Goal: Task Accomplishment & Management: Complete application form

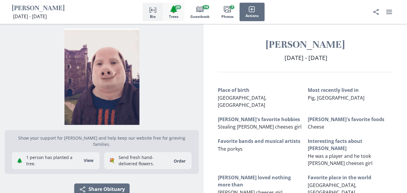
click at [179, 9] on button "🌲 Trees 20" at bounding box center [173, 12] width 21 height 18
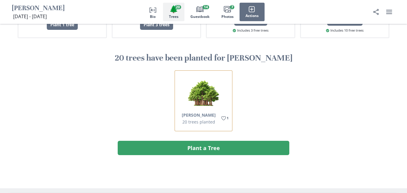
scroll to position [753, 0]
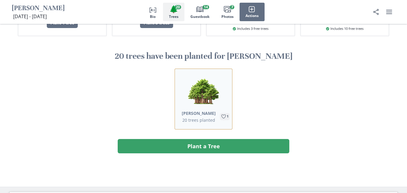
click at [224, 114] on icon "Like" at bounding box center [223, 116] width 5 height 5
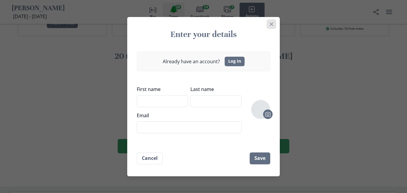
click at [270, 25] on icon "Close" at bounding box center [272, 24] width 4 height 4
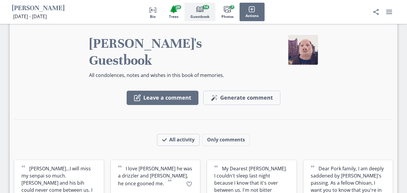
scroll to position [943, 0]
click at [243, 91] on button "Magic wand Generate comment Generate" at bounding box center [241, 98] width 77 height 14
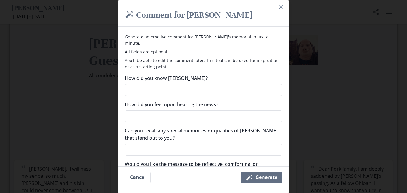
scroll to position [11, 0]
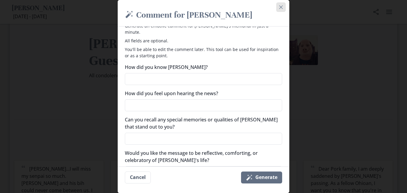
click at [279, 5] on icon "Close" at bounding box center [281, 7] width 4 height 4
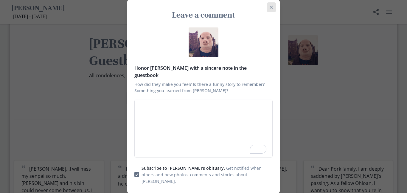
click at [271, 9] on button "Close" at bounding box center [272, 7] width 10 height 10
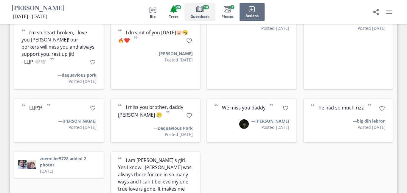
scroll to position [1154, 0]
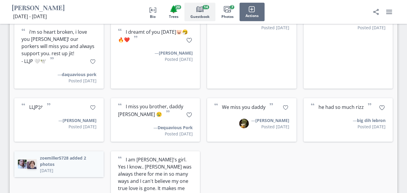
click at [36, 159] on img at bounding box center [32, 164] width 10 height 10
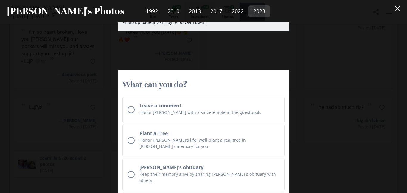
scroll to position [1482, 0]
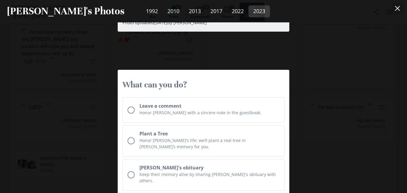
click at [400, 6] on button "Close" at bounding box center [397, 8] width 12 height 12
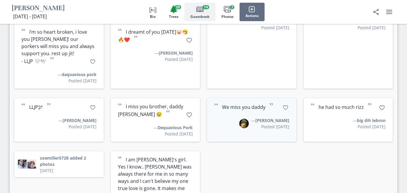
scroll to position [0, 0]
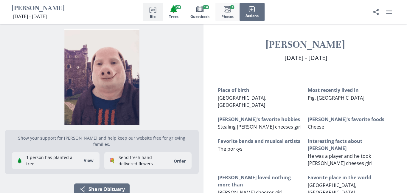
click at [224, 9] on icon "Images" at bounding box center [227, 9] width 7 height 7
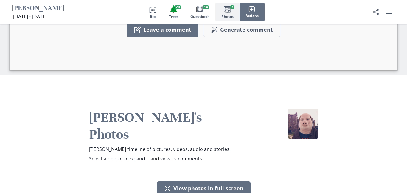
click at [224, 9] on icon "Images" at bounding box center [227, 9] width 7 height 7
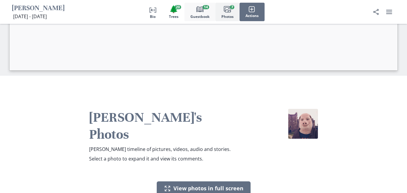
click at [203, 13] on icon "Book" at bounding box center [199, 9] width 7 height 7
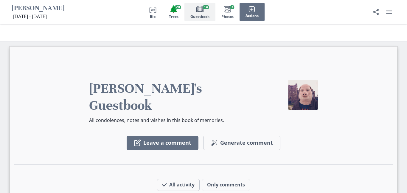
scroll to position [878, 0]
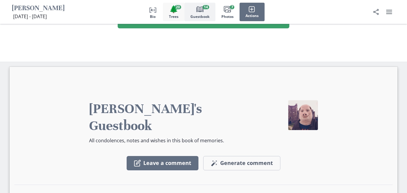
click at [170, 18] on span "Trees" at bounding box center [174, 17] width 10 height 4
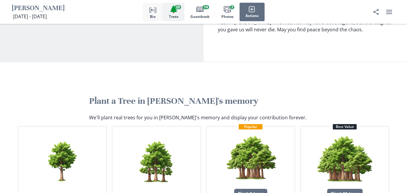
click at [157, 14] on button "Person profile Bio" at bounding box center [153, 12] width 20 height 18
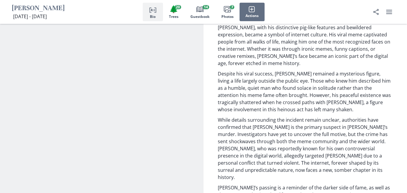
scroll to position [298, 0]
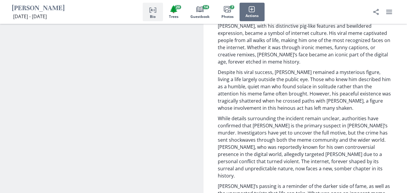
click at [75, 114] on section "Show your support for [PERSON_NAME] and help keep our website free for grieving…" at bounding box center [101, 34] width 203 height 617
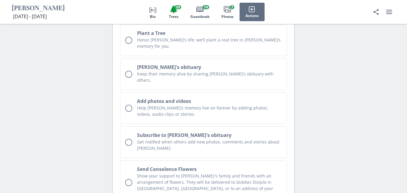
scroll to position [2739, 0]
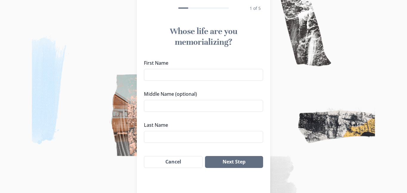
scroll to position [41, 0]
click at [236, 75] on input "First Name" at bounding box center [203, 74] width 119 height 12
type input "c"
type input "John"
click at [154, 110] on input "Middle Name (optional)" at bounding box center [203, 105] width 119 height 12
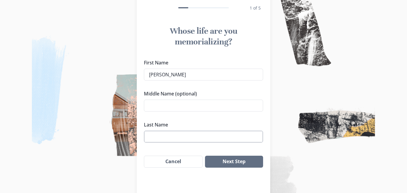
click at [155, 133] on input "Last Name" at bounding box center [203, 136] width 119 height 12
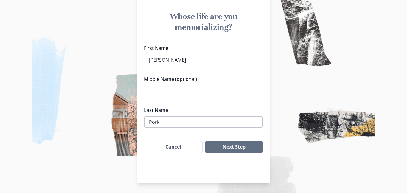
scroll to position [55, 0]
type input "Pork"
click at [230, 146] on button "Next Step" at bounding box center [234, 147] width 58 height 12
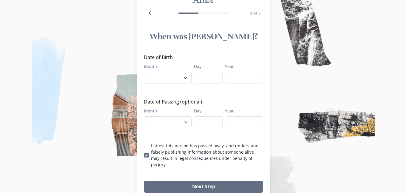
scroll to position [31, 0]
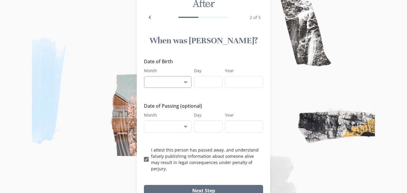
click at [179, 83] on select "January February March April May June July August September October November De…" at bounding box center [168, 82] width 48 height 12
click at [94, 38] on img at bounding box center [203, 96] width 407 height 193
